Goal: Check status: Check status

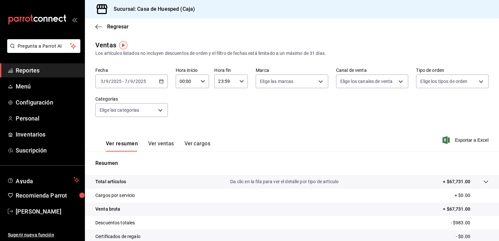
click at [161, 80] on icon "button" at bounding box center [161, 81] width 5 height 5
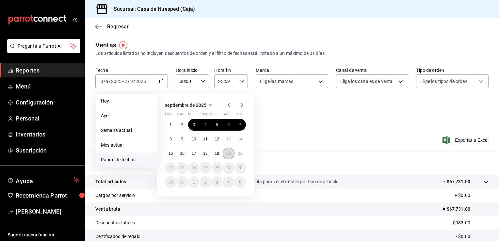
click at [226, 154] on button "20" at bounding box center [228, 154] width 11 height 12
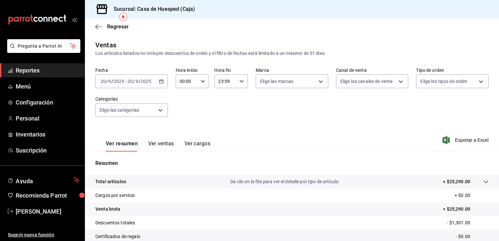
scroll to position [72, 0]
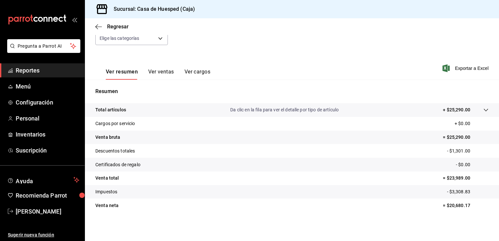
click at [97, 31] on div "Regresar" at bounding box center [292, 26] width 414 height 17
click at [99, 28] on icon "button" at bounding box center [98, 27] width 7 height 6
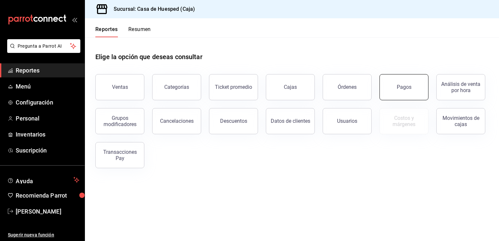
click at [418, 92] on button "Pagos" at bounding box center [404, 87] width 49 height 26
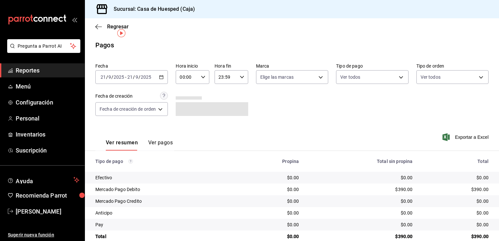
scroll to position [12, 0]
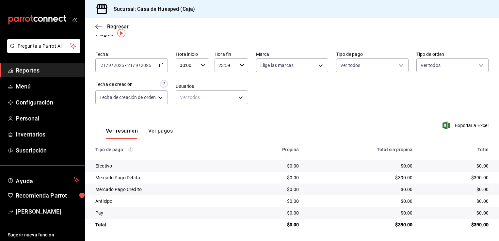
click at [163, 70] on div "[DATE] [DATE] - [DATE] [DATE]" at bounding box center [131, 65] width 73 height 14
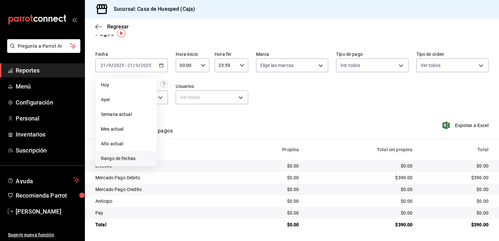
click at [122, 158] on span "Rango de fechas" at bounding box center [126, 158] width 51 height 7
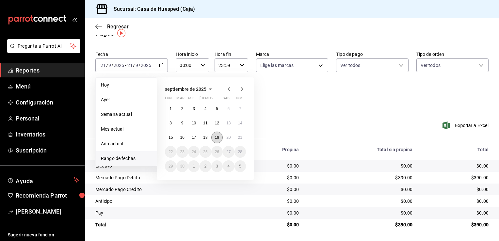
click at [217, 137] on abbr "19" at bounding box center [217, 137] width 4 height 5
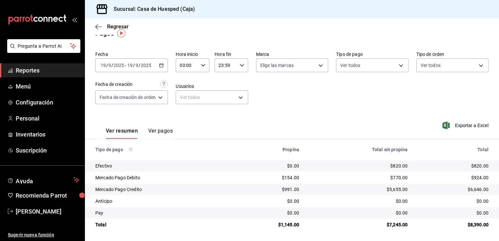
click at [162, 67] on div "[DATE] [DATE] - [DATE] [DATE]" at bounding box center [131, 65] width 73 height 14
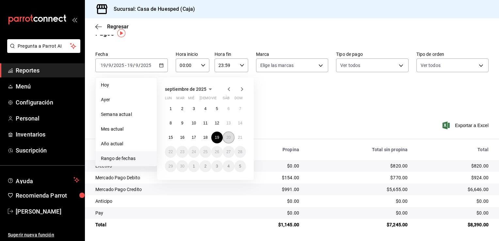
click at [228, 138] on abbr "20" at bounding box center [228, 137] width 4 height 5
